Goal: Task Accomplishment & Management: Use online tool/utility

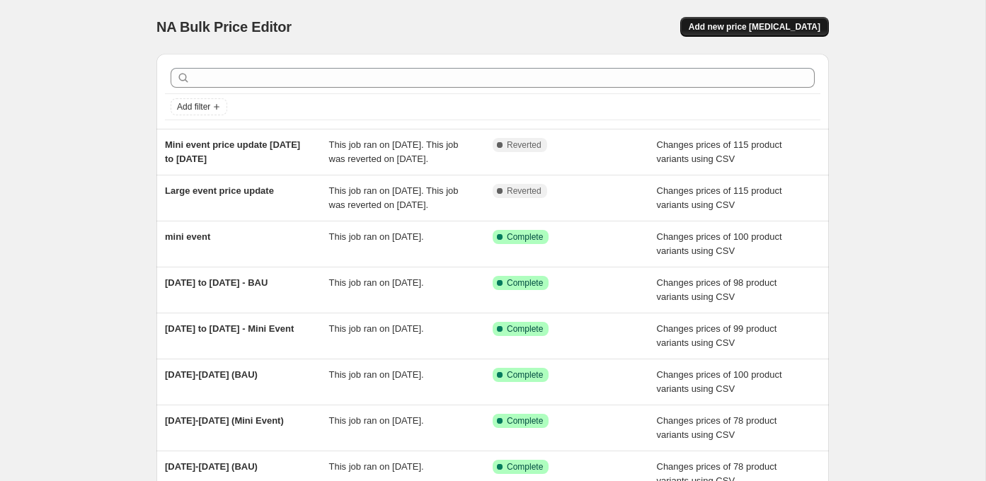
click at [752, 33] on button "Add new price [MEDICAL_DATA]" at bounding box center [754, 27] width 149 height 20
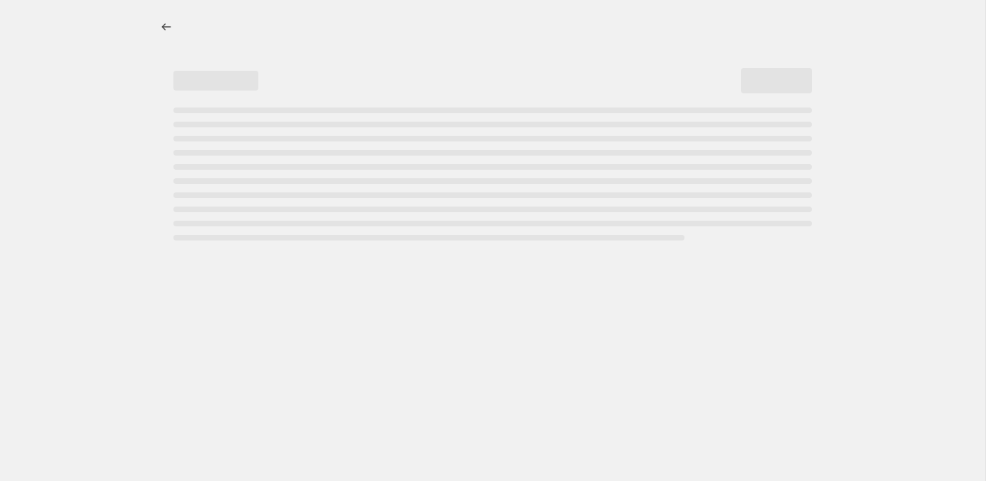
select select "percentage"
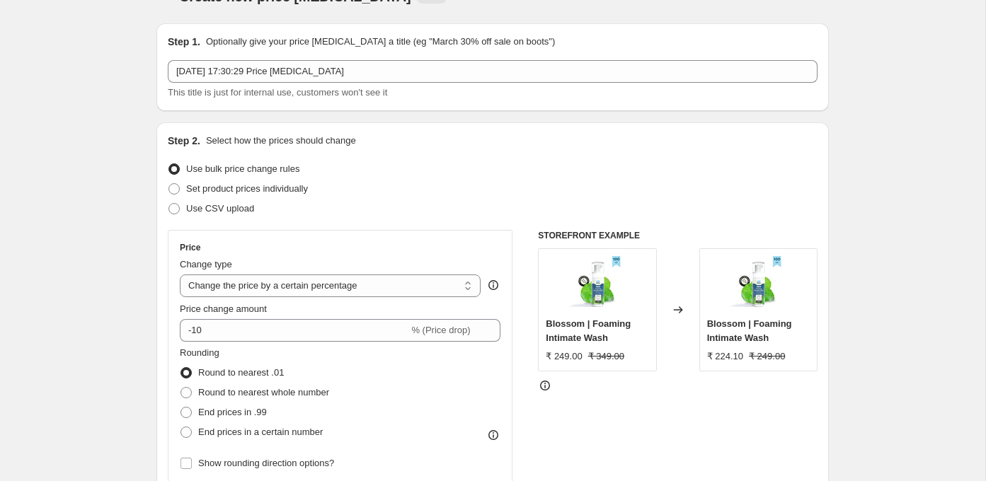
scroll to position [31, 0]
click at [233, 204] on span "Use CSV upload" at bounding box center [220, 207] width 68 height 11
click at [169, 203] on input "Use CSV upload" at bounding box center [168, 202] width 1 height 1
radio input "true"
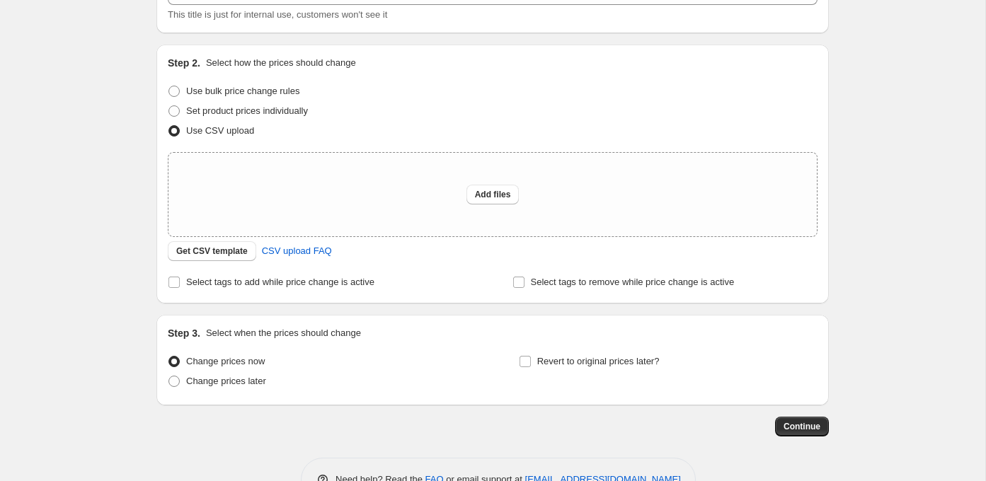
scroll to position [120, 0]
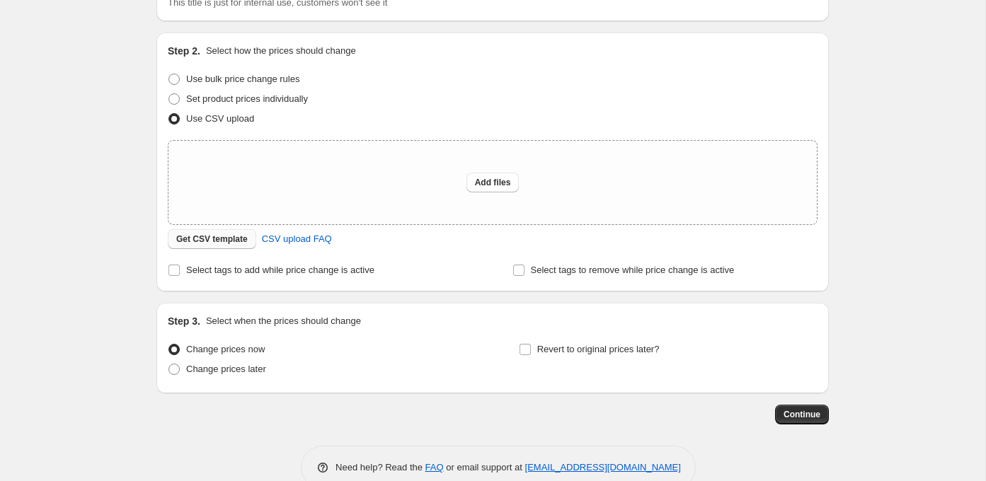
click at [204, 242] on span "Get CSV template" at bounding box center [211, 239] width 71 height 11
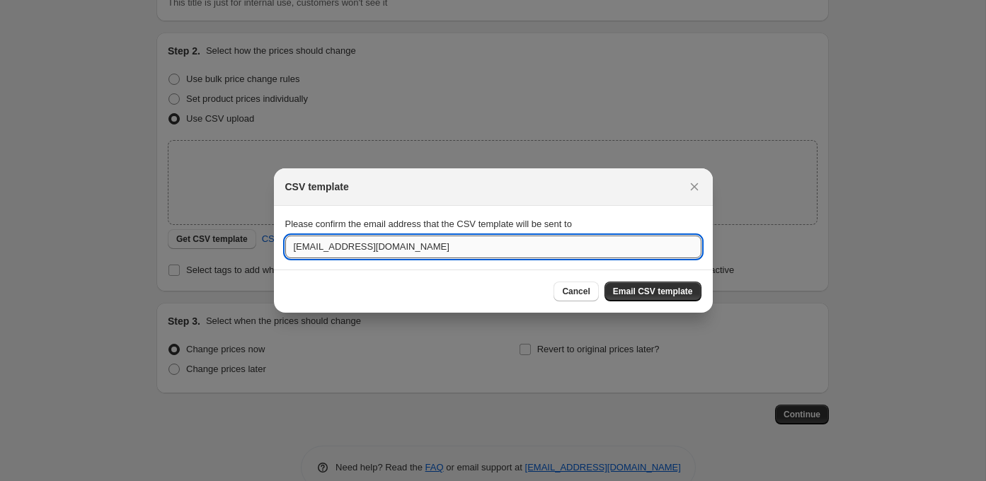
click at [445, 252] on input "[EMAIL_ADDRESS][DOMAIN_NAME]" at bounding box center [493, 247] width 416 height 23
type input "[PERSON_NAME][EMAIL_ADDRESS][DOMAIN_NAME]"
click at [621, 294] on span "Email CSV template" at bounding box center [653, 291] width 80 height 11
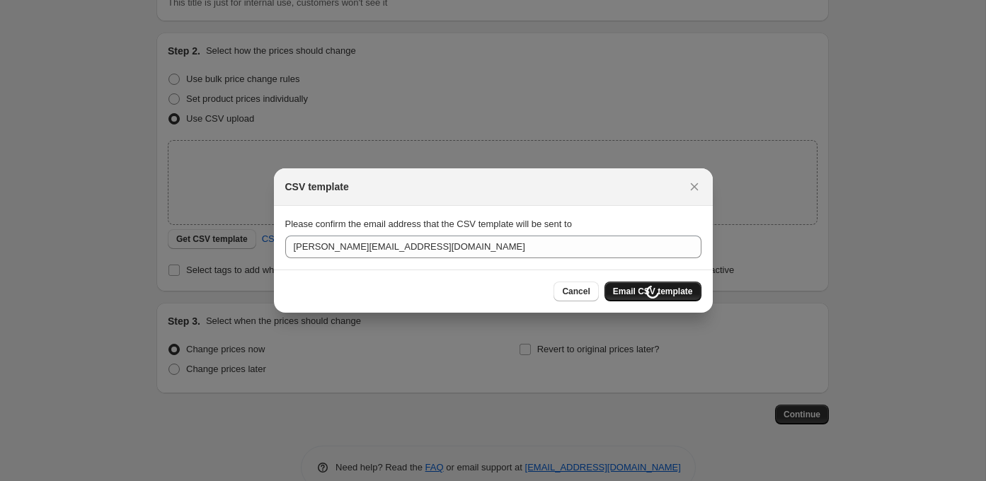
scroll to position [120, 0]
